Goal: Book appointment/travel/reservation

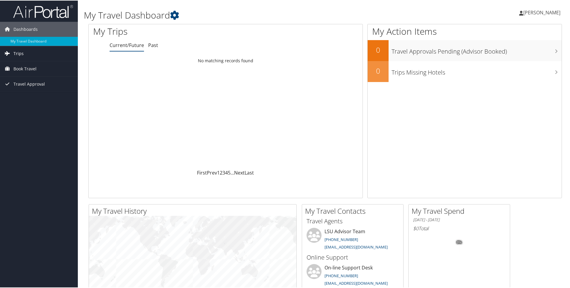
click at [17, 52] on span "Trips" at bounding box center [18, 53] width 10 height 15
click at [23, 95] on span "Book Travel" at bounding box center [24, 95] width 23 height 15
click at [37, 115] on link "Book/Manage Online Trips" at bounding box center [39, 116] width 78 height 9
